Goal: Information Seeking & Learning: Find specific page/section

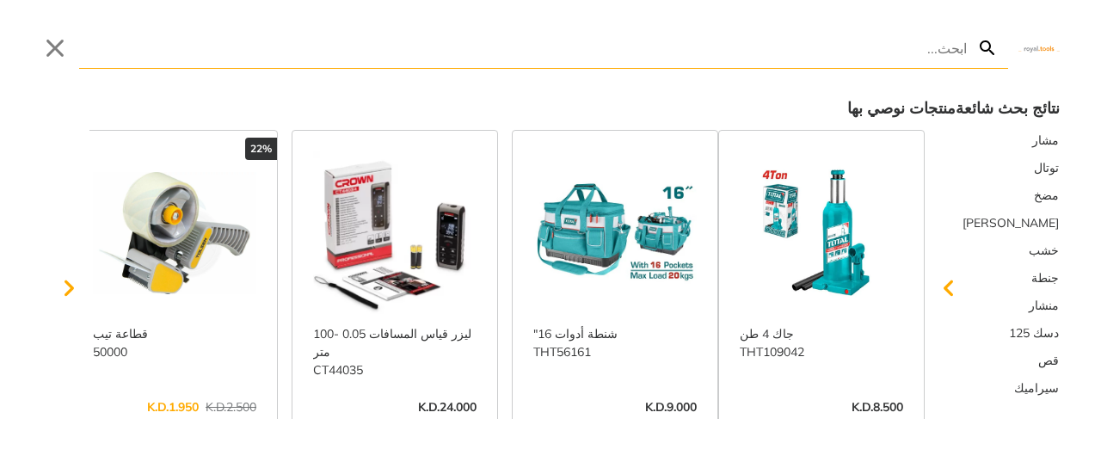
drag, startPoint x: 604, startPoint y: 56, endPoint x: 1091, endPoint y: 41, distance: 486.9
click at [1087, 41] on div "Search Submit Close" at bounding box center [550, 34] width 1101 height 69
click at [57, 50] on button "Close" at bounding box center [55, 48] width 28 height 28
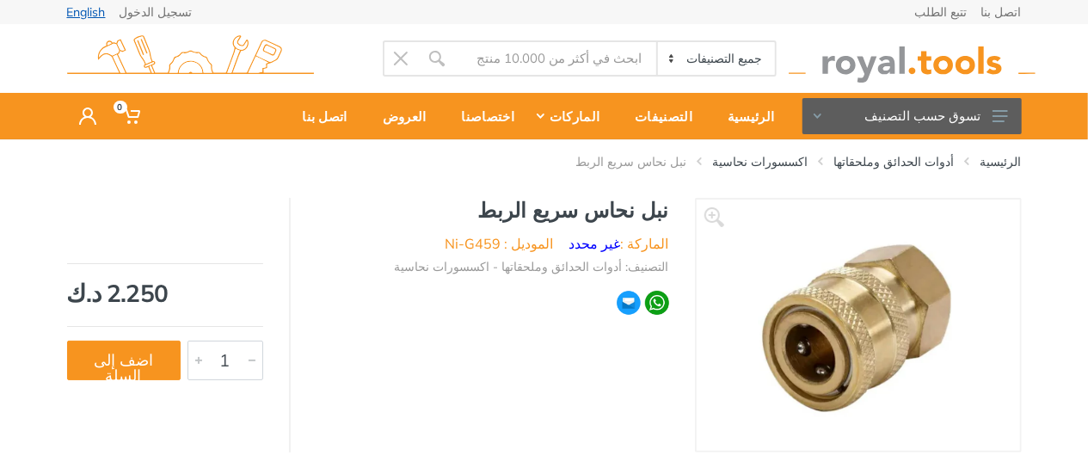
click at [79, 12] on link "English" at bounding box center [86, 12] width 39 height 12
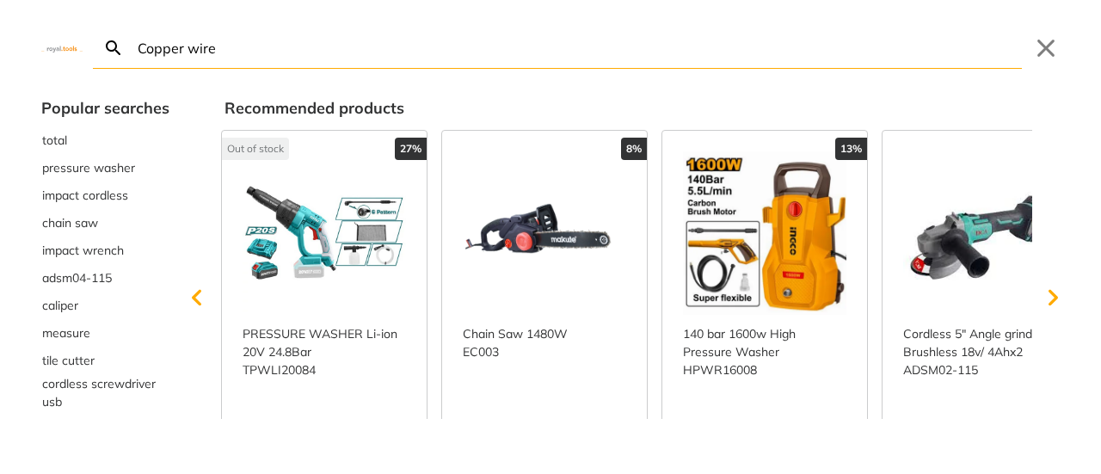
type input "Copper wire"
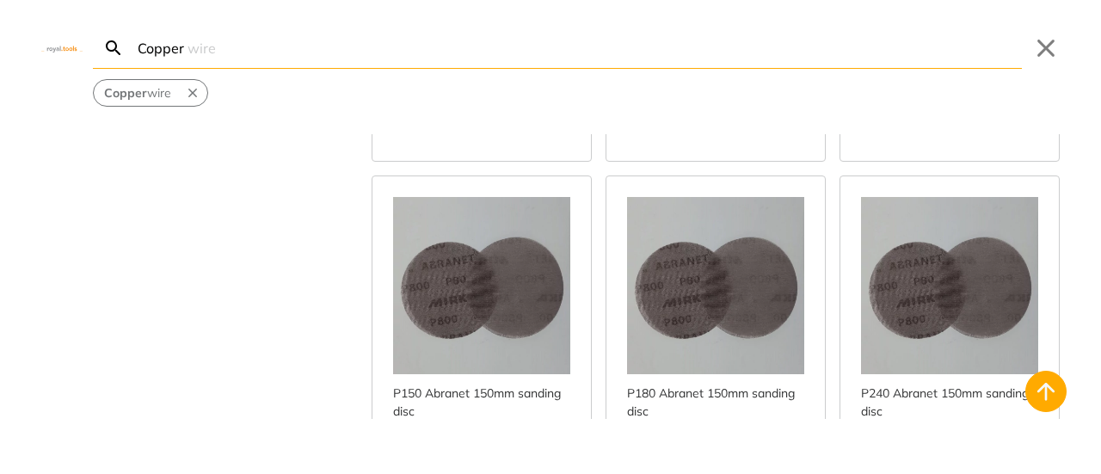
scroll to position [6131, 0]
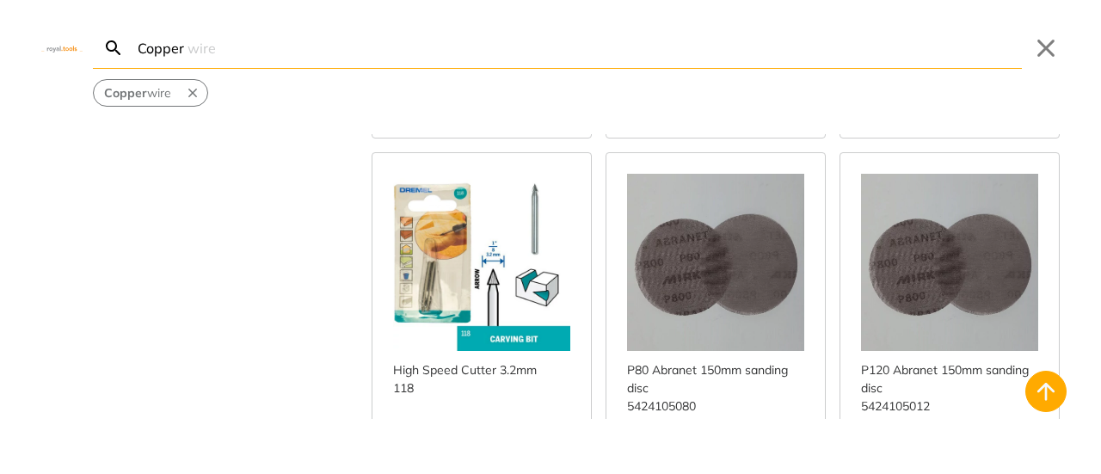
click at [323, 289] on div "Brand Bosch 1 DCA 7 Dremel 11 Fixtec 1 [PERSON_NAME] 2 Ingco 11 Mirka 28 Power …" at bounding box center [550, 276] width 1101 height 285
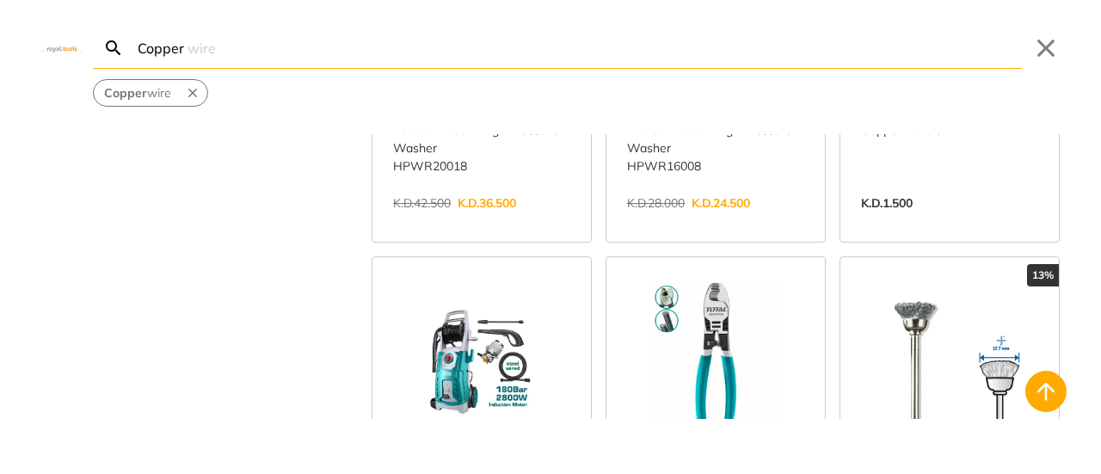
scroll to position [0, 0]
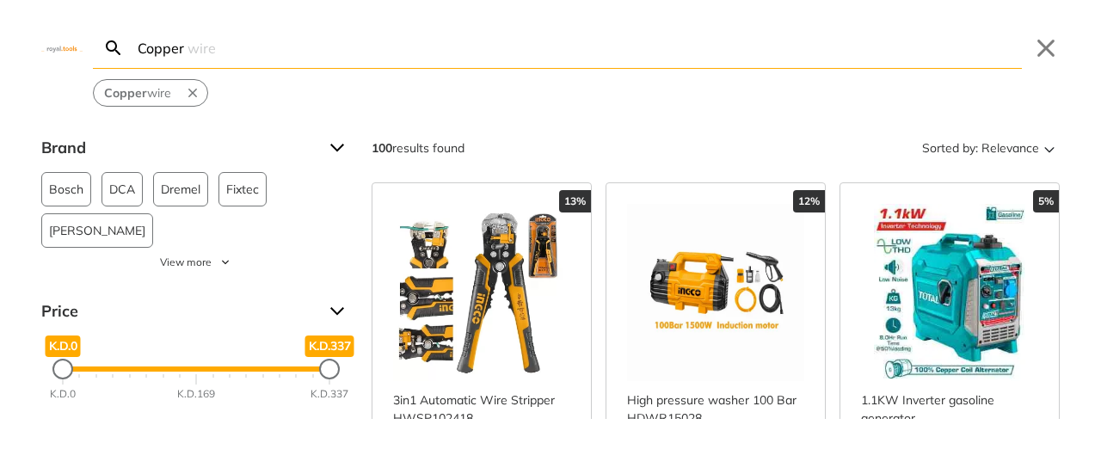
click at [249, 48] on input "Copper" at bounding box center [577, 48] width 887 height 40
click at [994, 147] on span "Relevance" at bounding box center [1010, 148] width 58 height 28
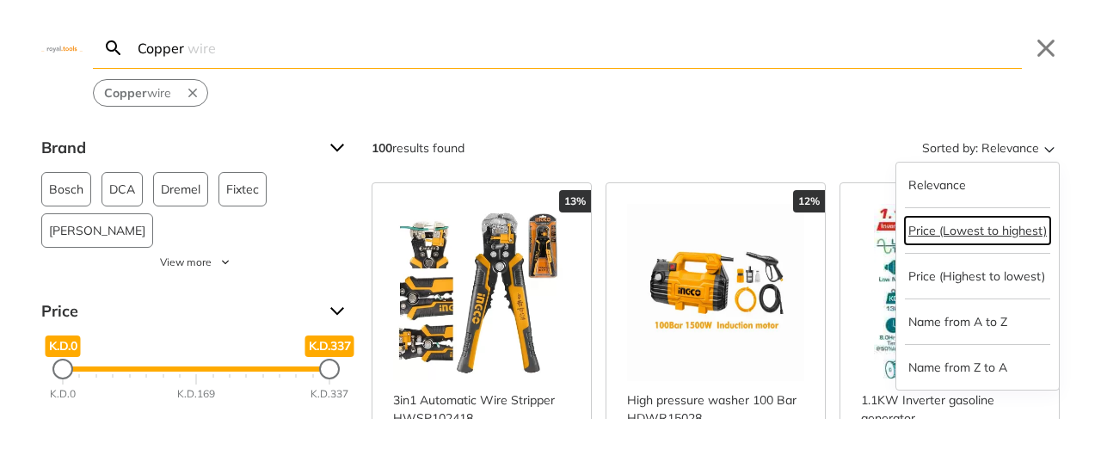
click at [983, 239] on button "Price (Lowest to highest)" at bounding box center [977, 231] width 145 height 28
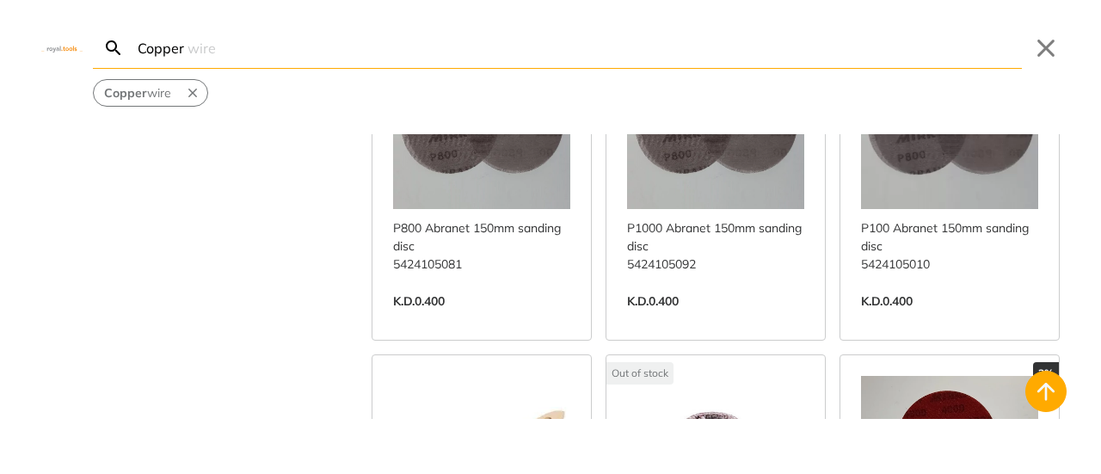
scroll to position [2838, 0]
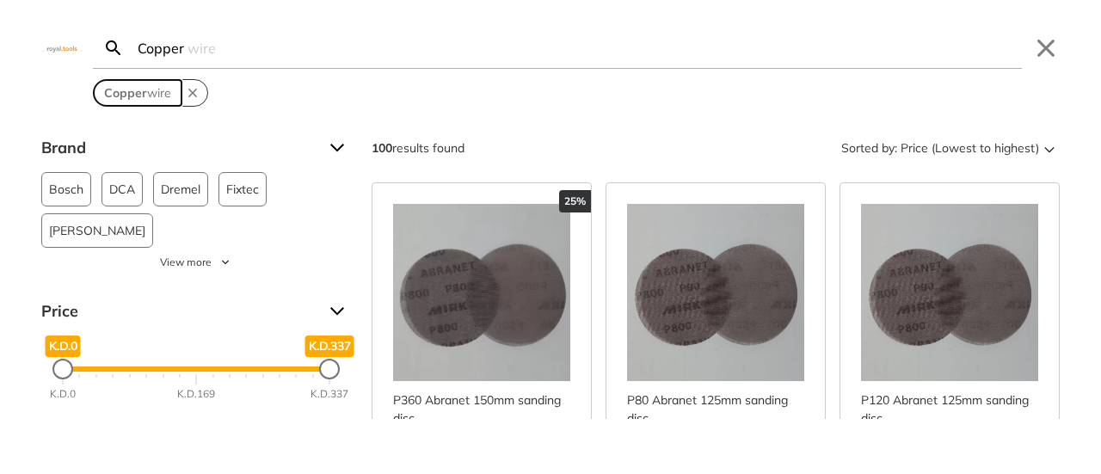
click at [150, 99] on span "Copper wire" at bounding box center [137, 93] width 67 height 18
type input "Copper wire"
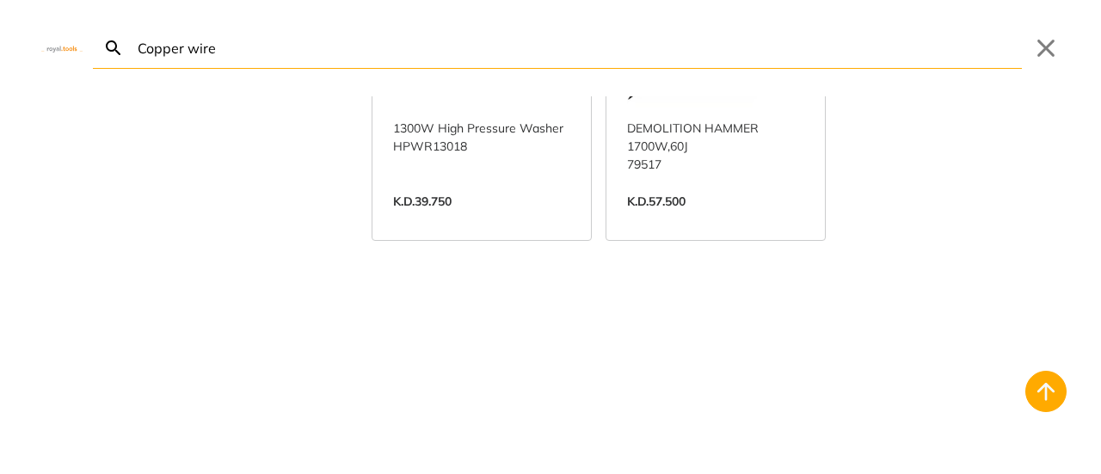
scroll to position [4031, 0]
